Goal: Information Seeking & Learning: Learn about a topic

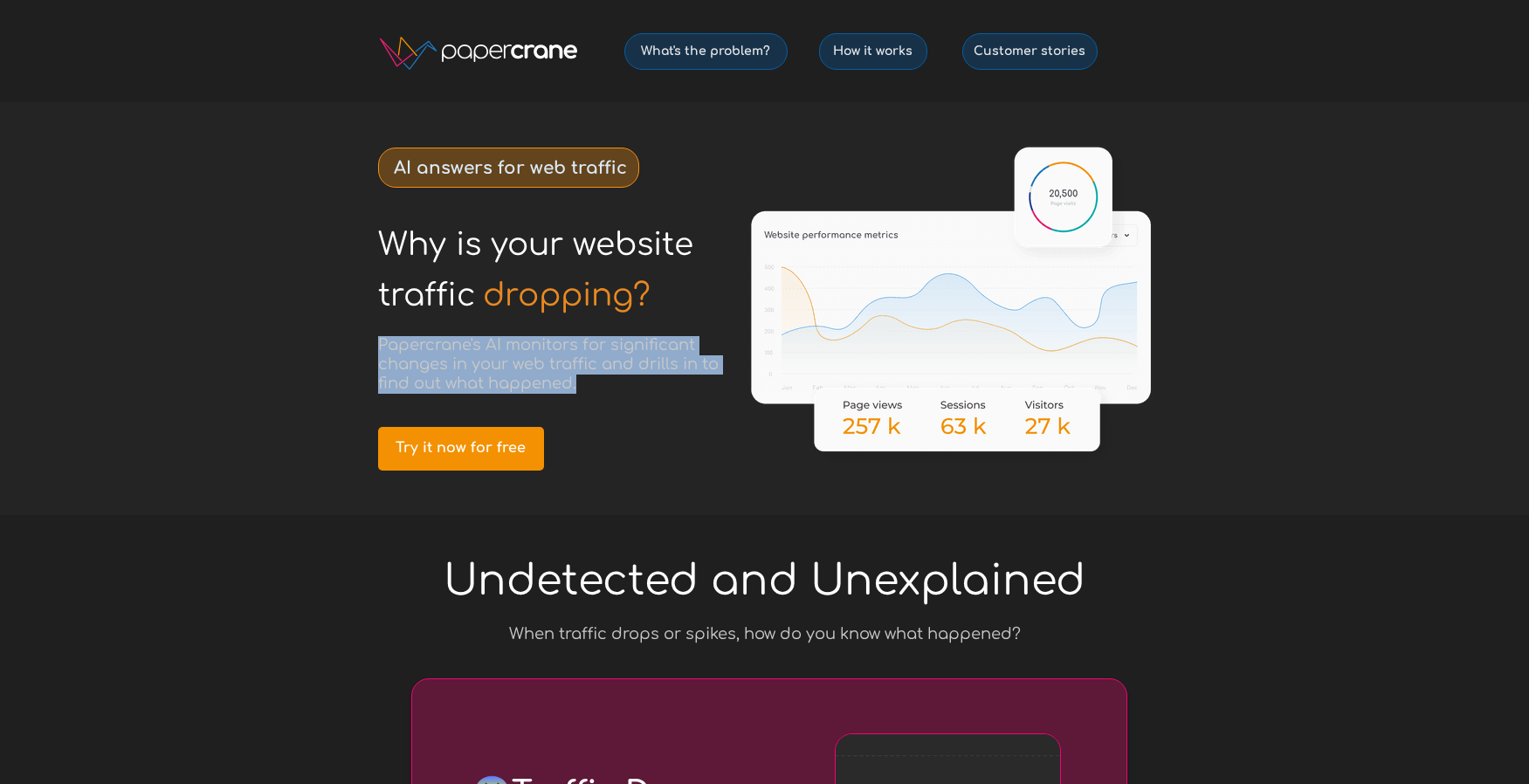
drag, startPoint x: 379, startPoint y: 345, endPoint x: 588, endPoint y: 379, distance: 211.7
click at [588, 379] on h3 "Papercrane's AI monitors for significant changes in your web traffic and drills…" at bounding box center [556, 364] width 357 height 57
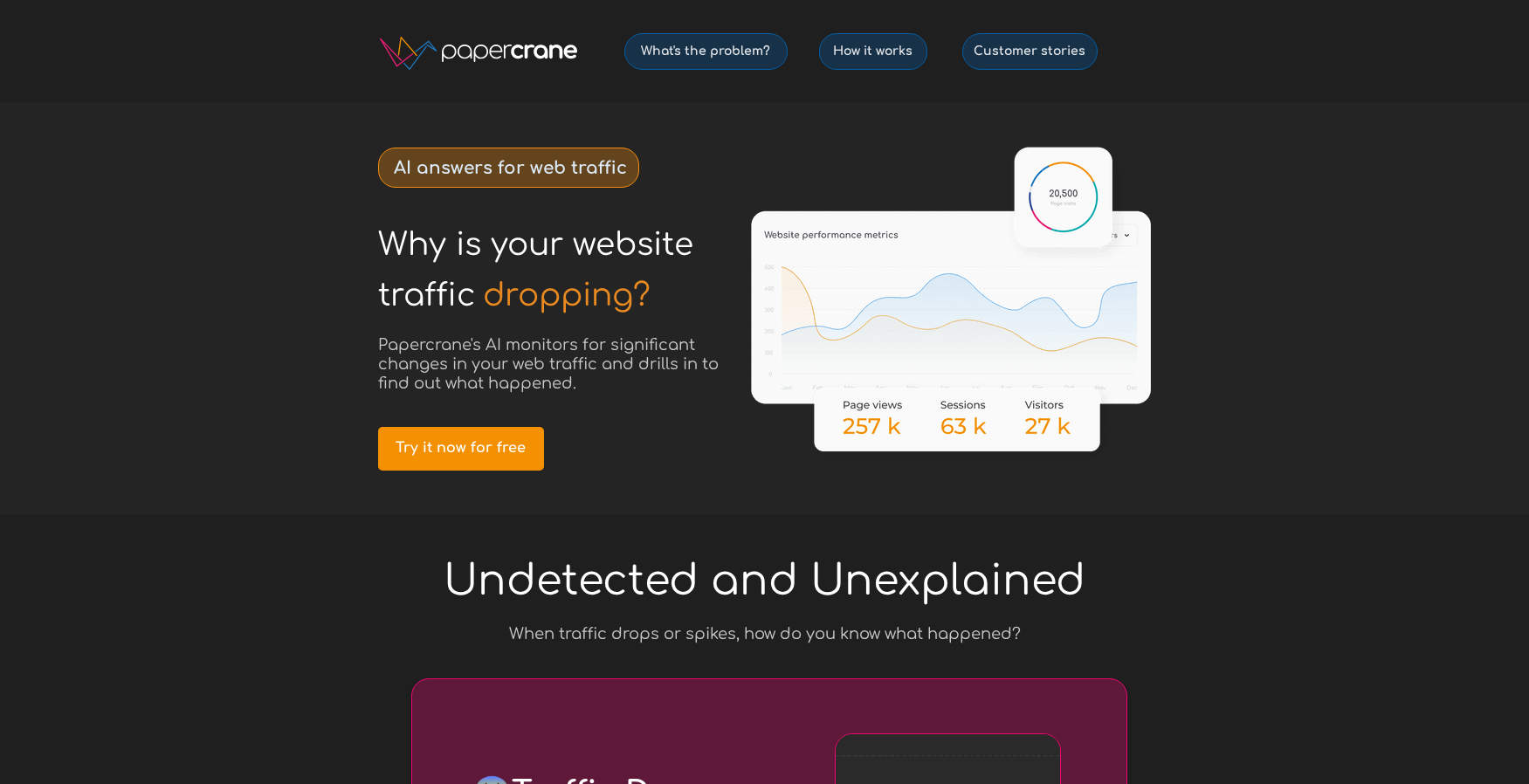
click at [587, 379] on h3 "Papercrane's AI monitors for significant changes in your web traffic and drills…" at bounding box center [556, 364] width 357 height 57
drag, startPoint x: 508, startPoint y: 346, endPoint x: 578, endPoint y: 348, distance: 70.0
click at [578, 348] on span "Papercrane's AI monitors for significant changes in your web traffic and drills…" at bounding box center [548, 363] width 341 height 55
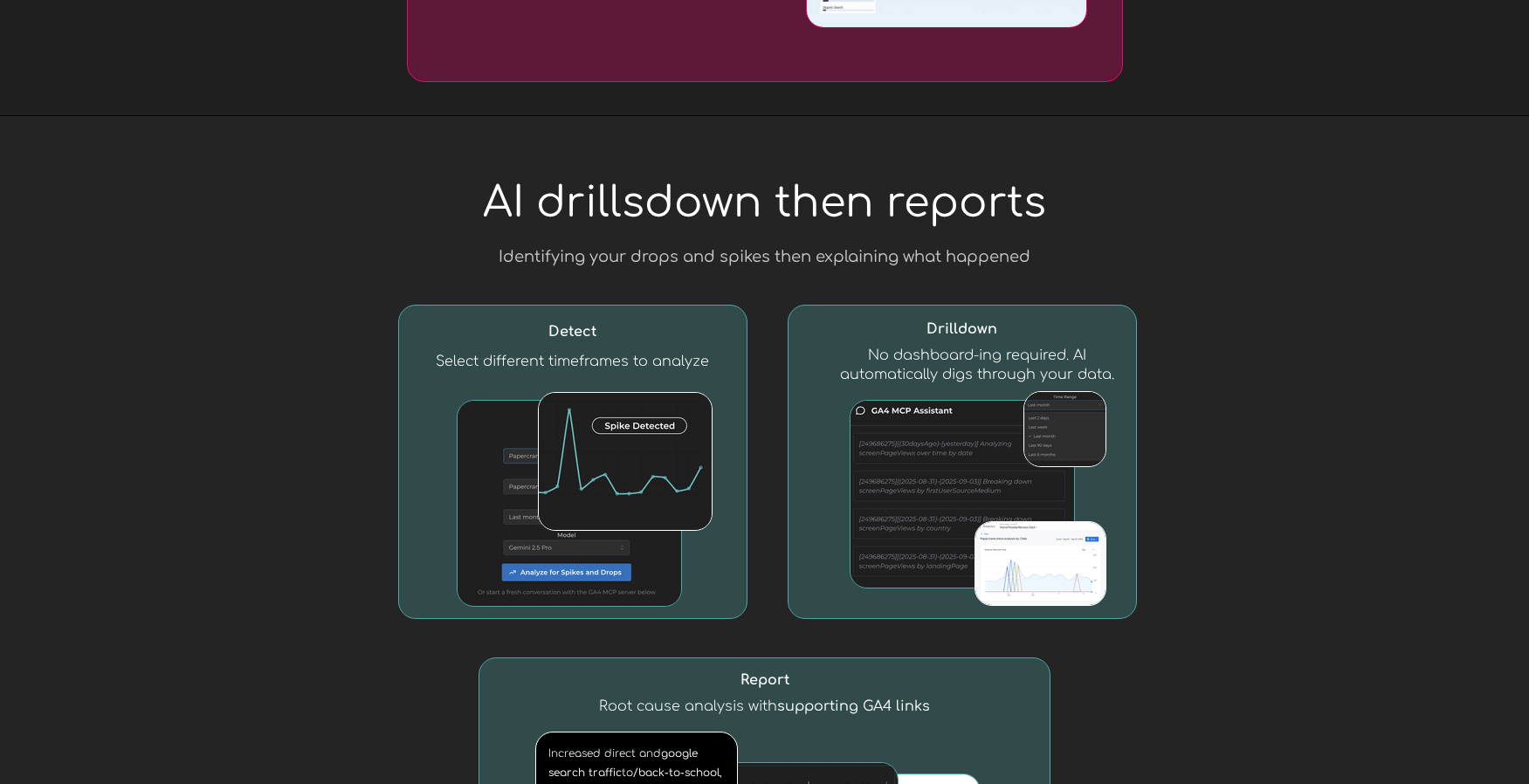
scroll to position [1632, 0]
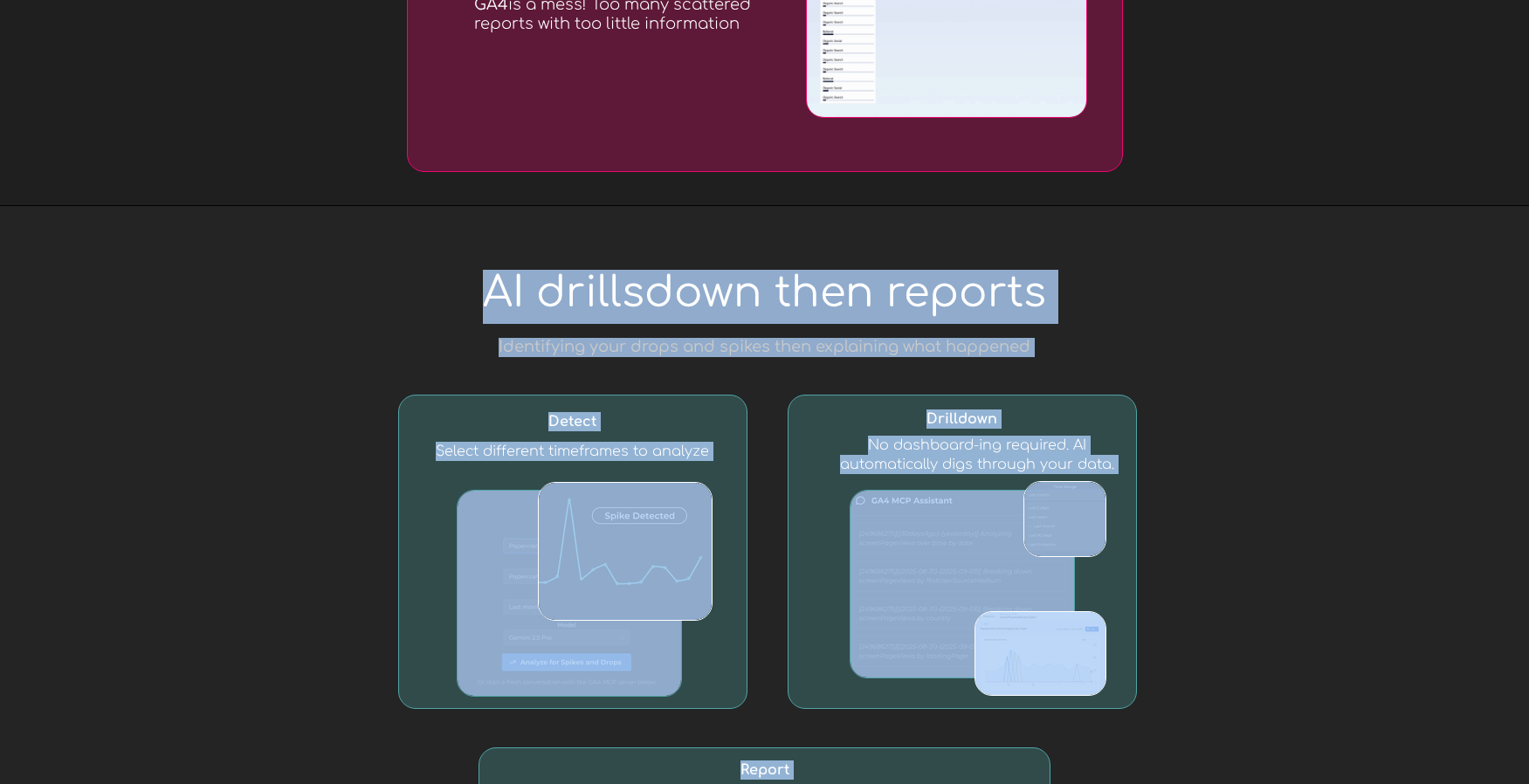
drag, startPoint x: 490, startPoint y: 297, endPoint x: 1089, endPoint y: 301, distance: 599.0
click at [1089, 301] on div "Why is your website © 2025 PapercraneAI Inc How it works What's the problem? Cu…" at bounding box center [764, 659] width 1529 height 4584
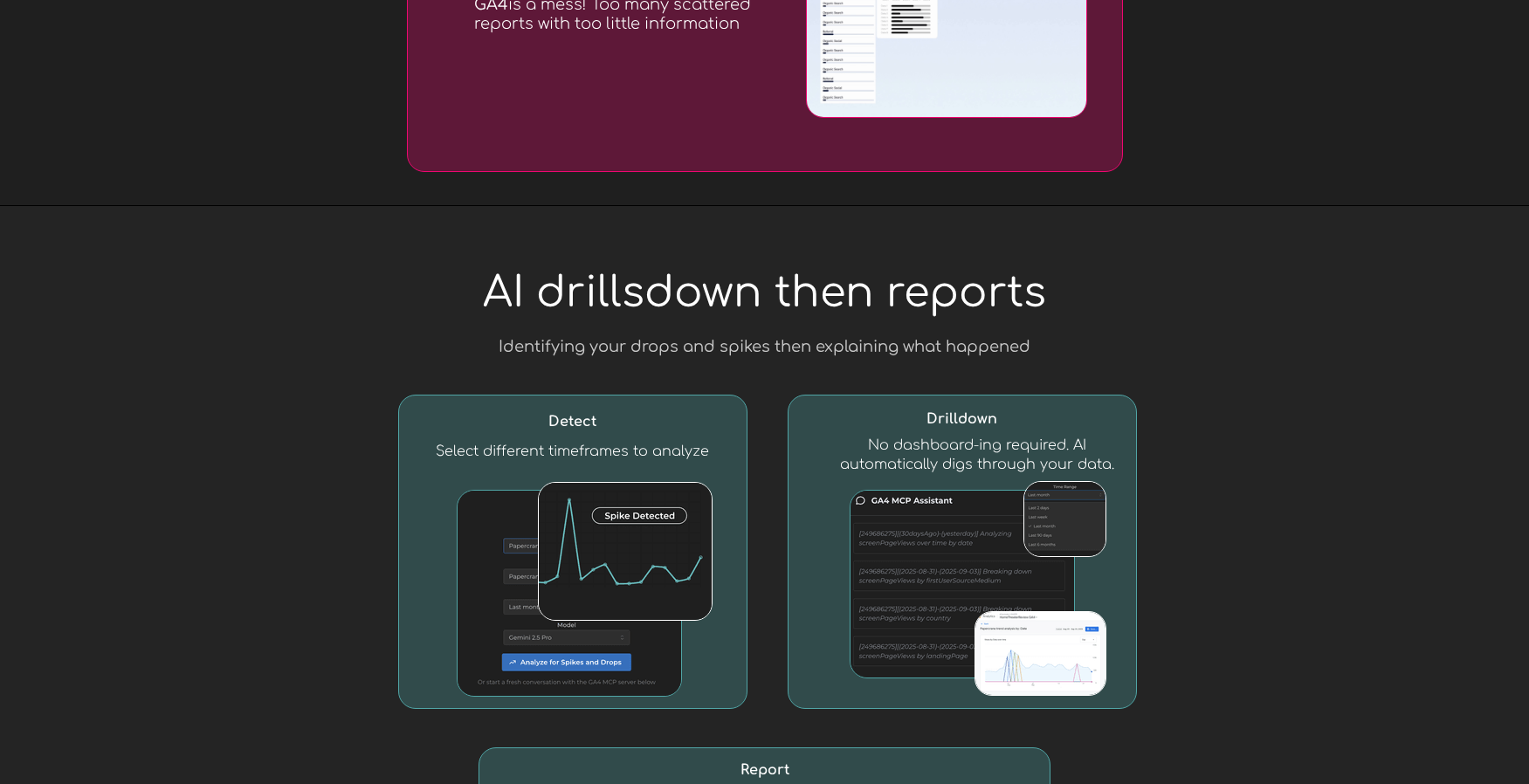
click at [1071, 298] on h1 "AI drillsdown then reports" at bounding box center [764, 299] width 647 height 51
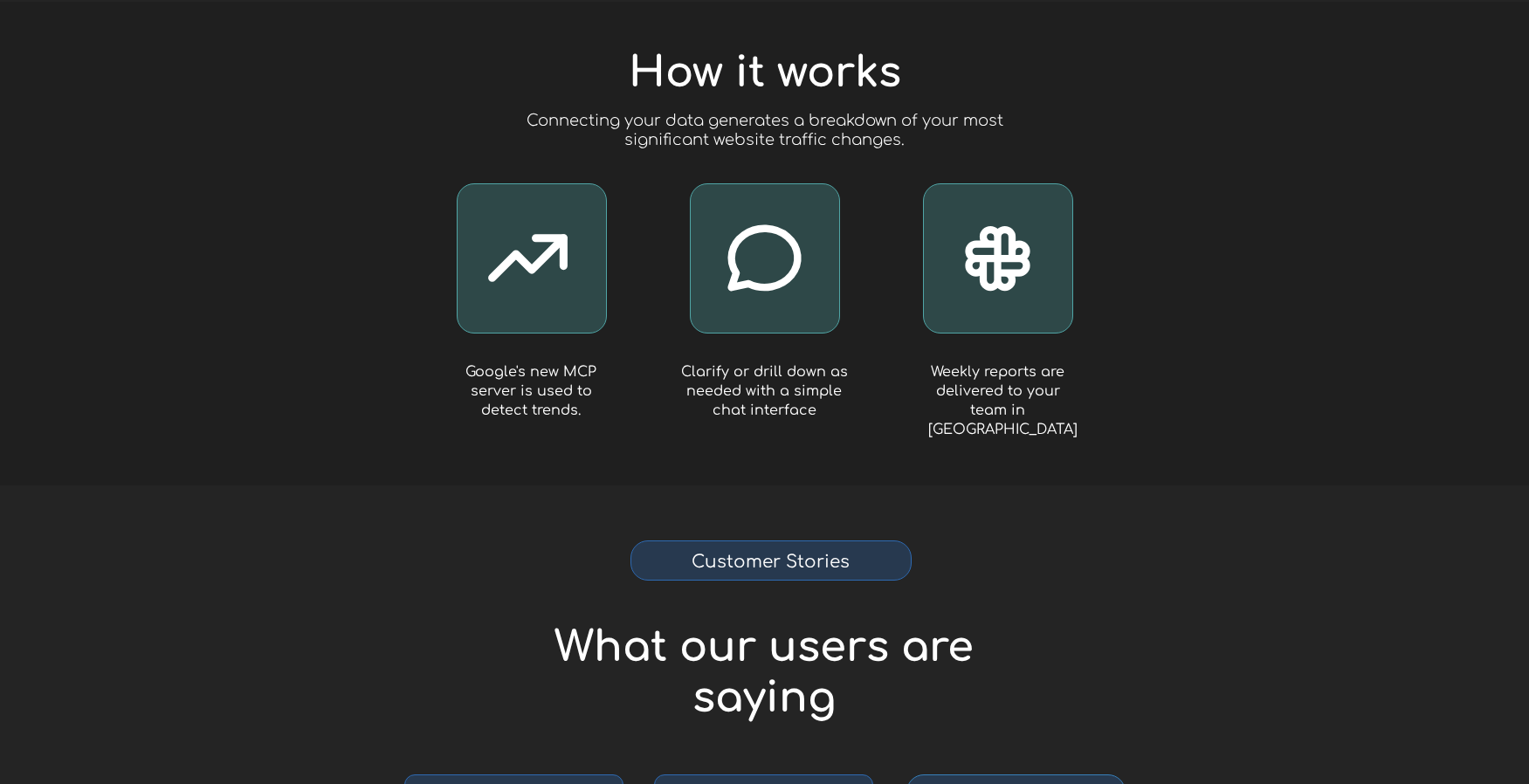
scroll to position [3051, 0]
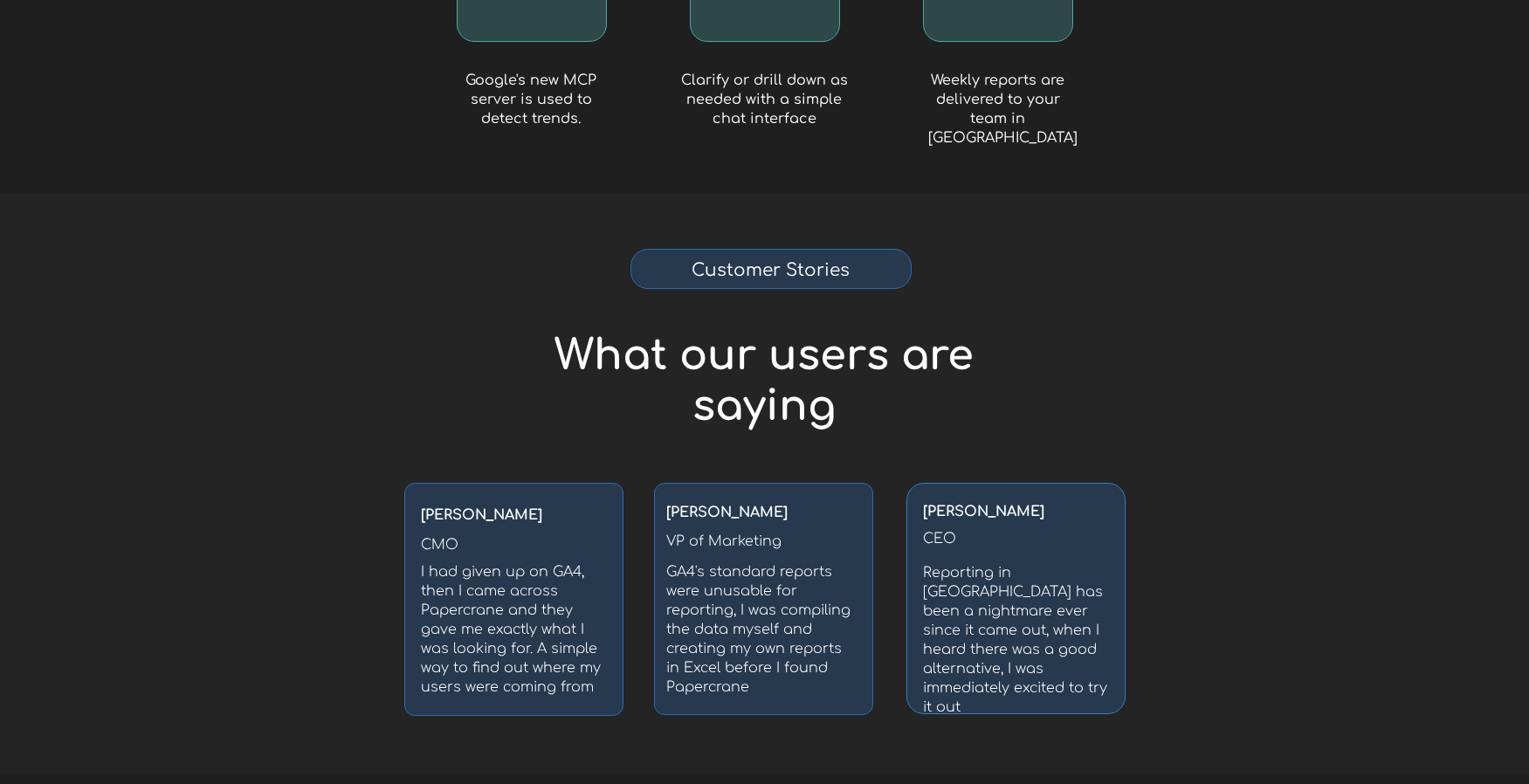
click at [54, 239] on div at bounding box center [764, 483] width 1529 height 580
click at [68, 235] on div at bounding box center [764, 483] width 1529 height 580
click at [127, 347] on div at bounding box center [764, 483] width 1529 height 580
click at [1235, 230] on div at bounding box center [764, 483] width 1529 height 580
